Goal: Task Accomplishment & Management: Manage account settings

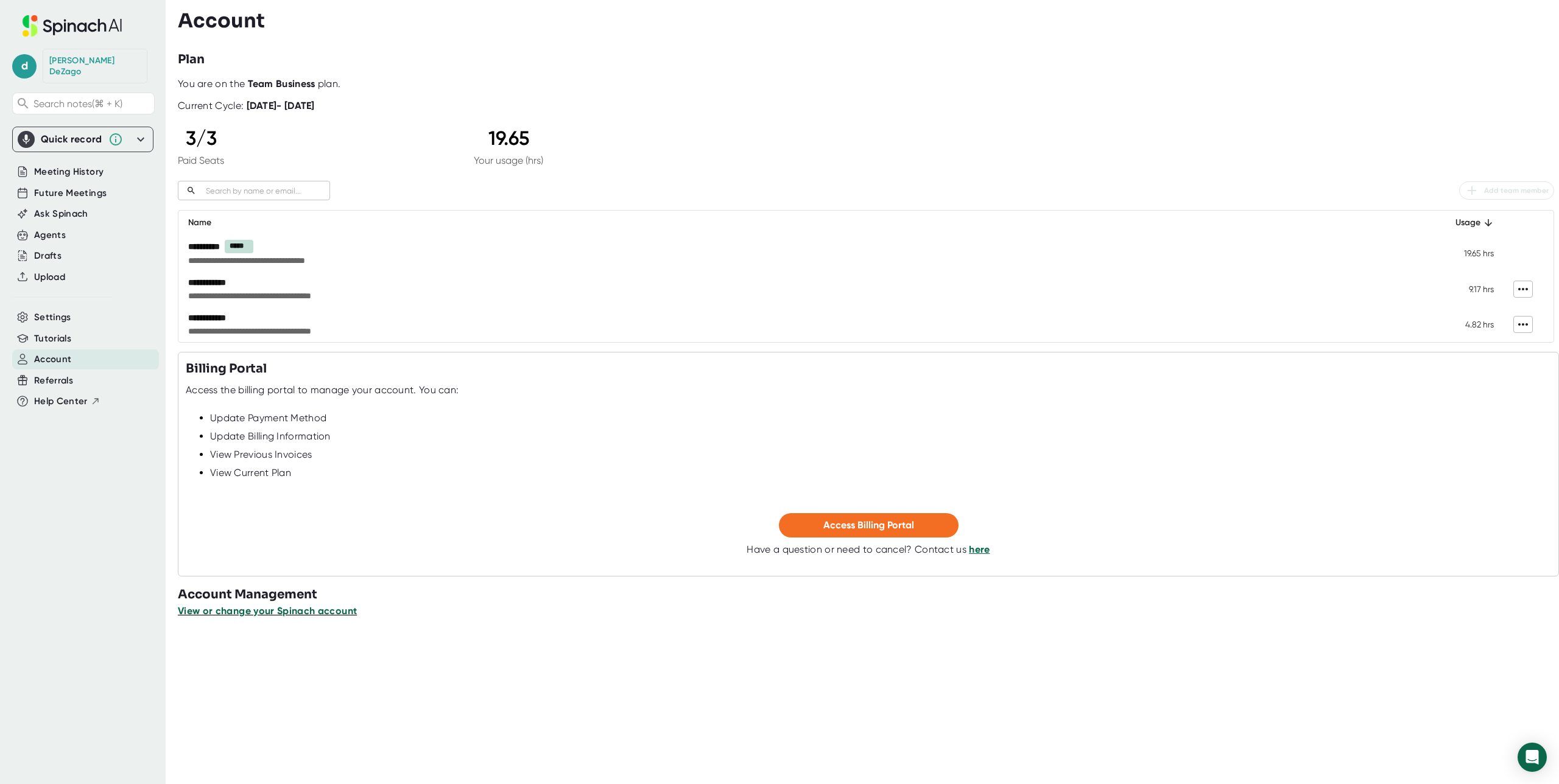
click at [309, 613] on span "View or change your Spinach account" at bounding box center [267, 611] width 179 height 12
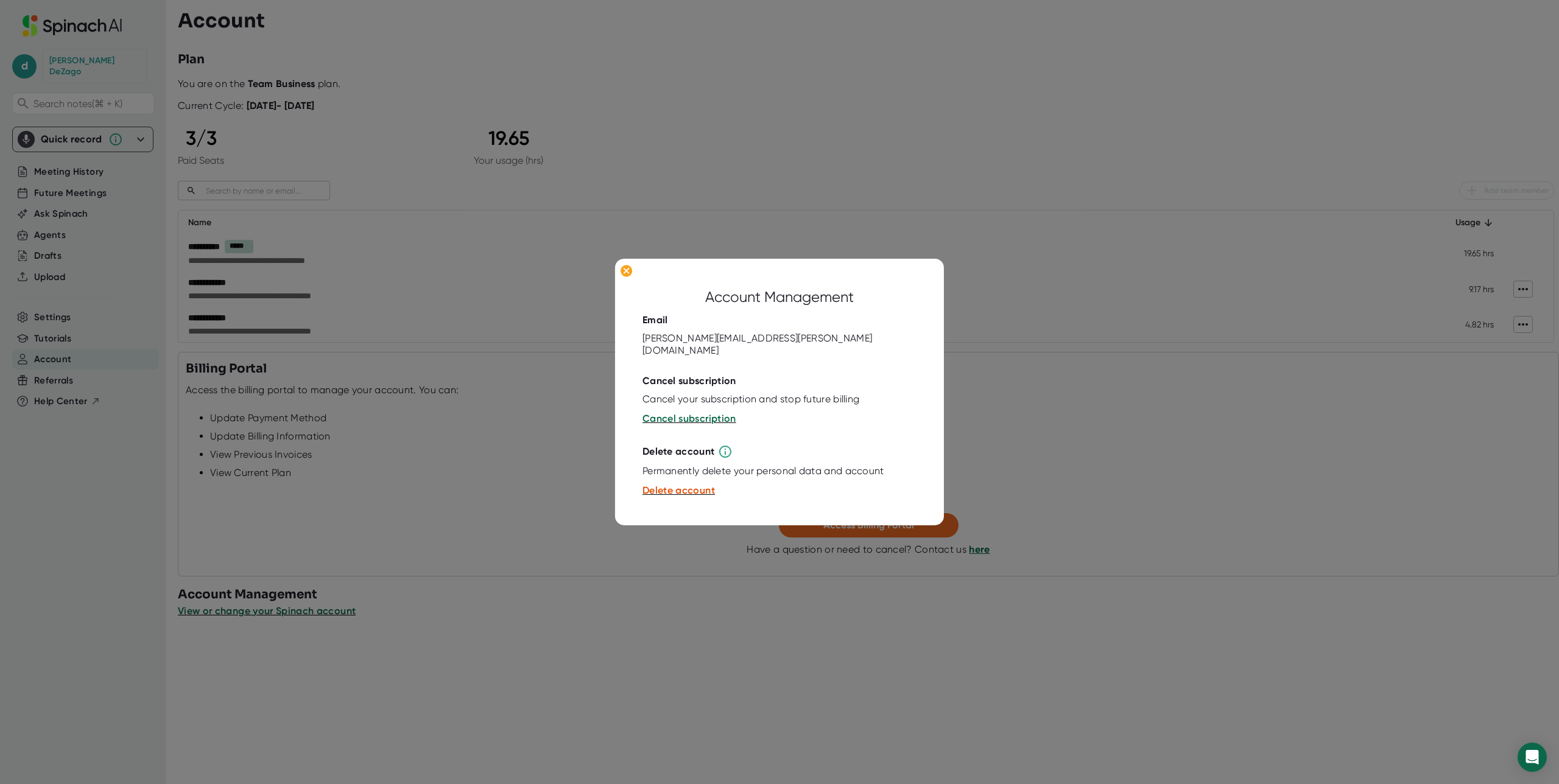
click at [525, 503] on div at bounding box center [779, 392] width 1559 height 784
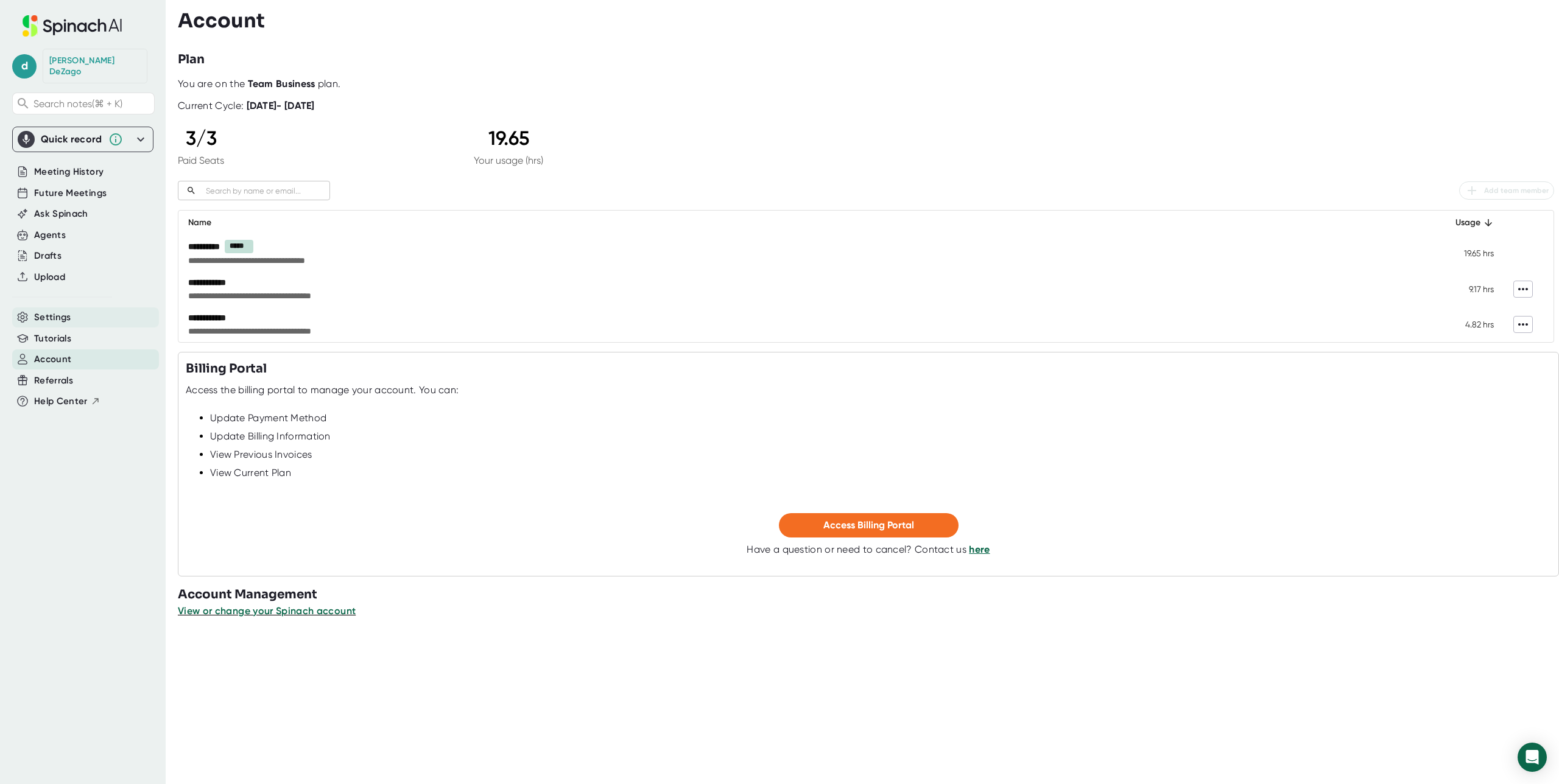
click at [69, 310] on span "Settings" at bounding box center [52, 318] width 37 height 14
